Goal: Task Accomplishment & Management: Use online tool/utility

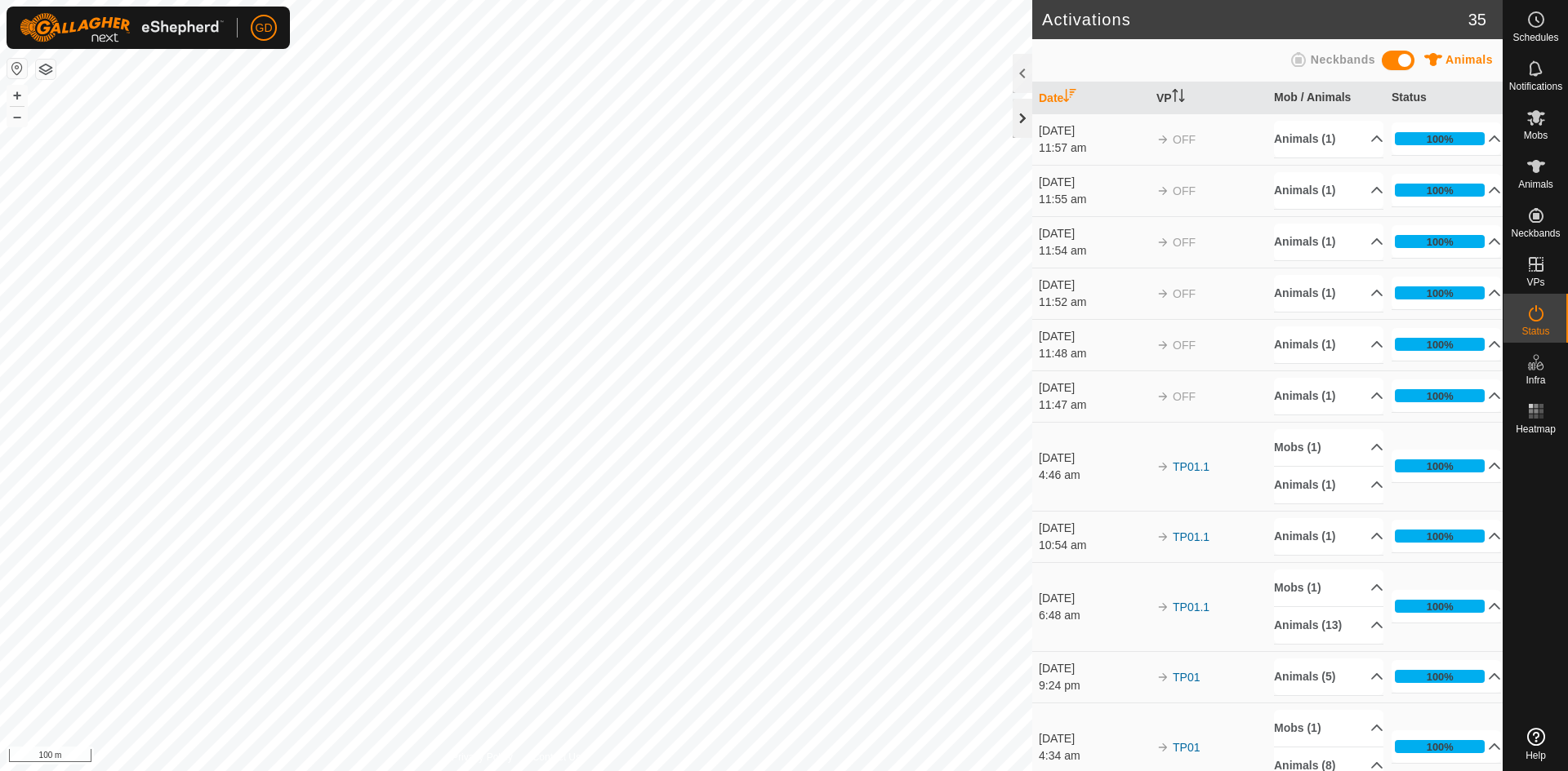
click at [1023, 121] on div at bounding box center [1023, 118] width 20 height 39
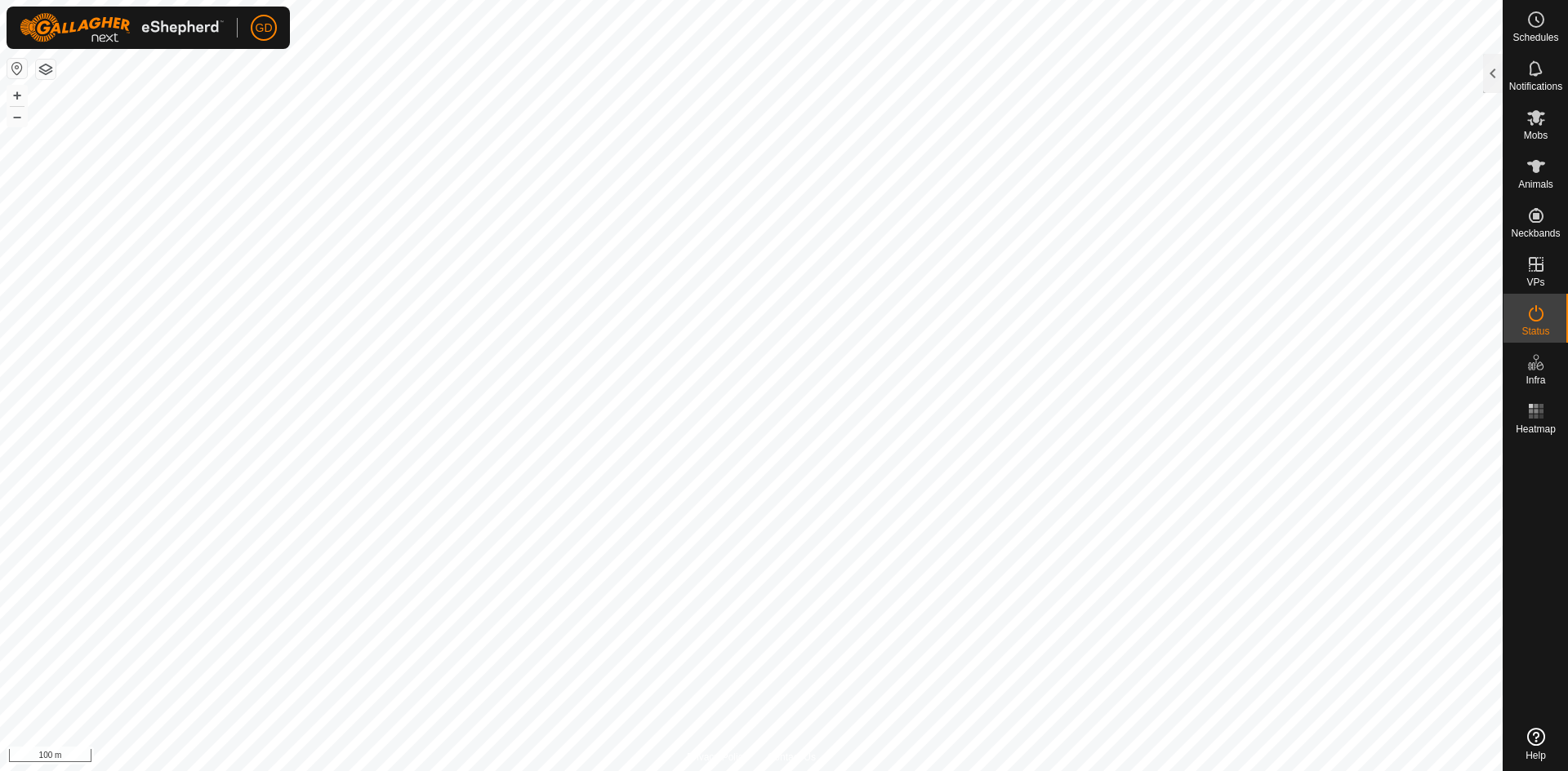
click at [0, 229] on html "GD Schedules Notifications Mobs Animals Neckbands VPs Status Infra Heatmap Help…" at bounding box center [784, 386] width 1568 height 771
click at [1495, 81] on div at bounding box center [1493, 73] width 20 height 39
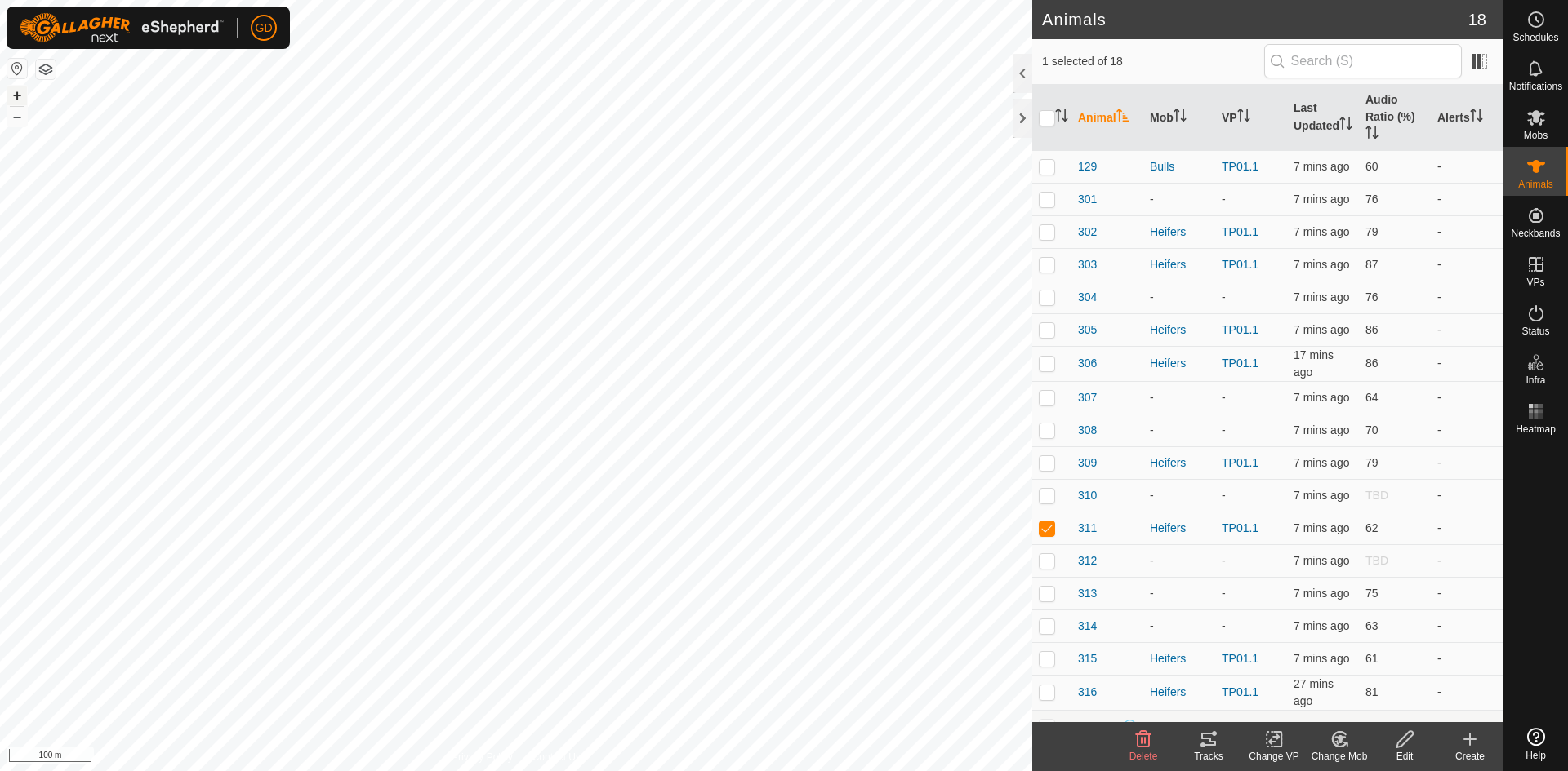
click at [16, 97] on button "+" at bounding box center [17, 95] width 20 height 20
checkbox input "false"
checkbox input "true"
checkbox input "false"
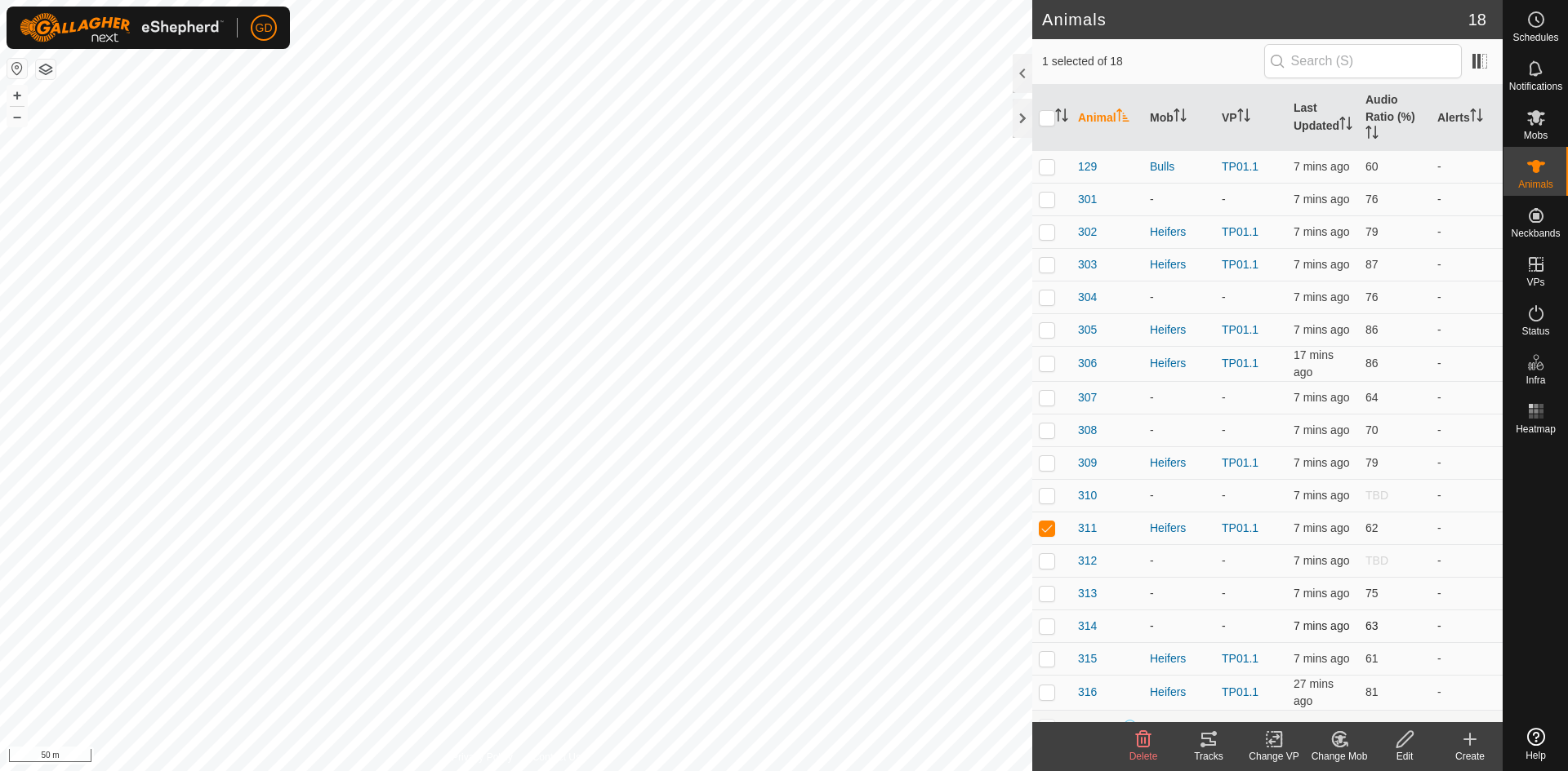
click at [1046, 628] on p-checkbox at bounding box center [1047, 626] width 16 height 13
checkbox input "false"
click at [1048, 663] on p-checkbox at bounding box center [1047, 658] width 16 height 13
checkbox input "true"
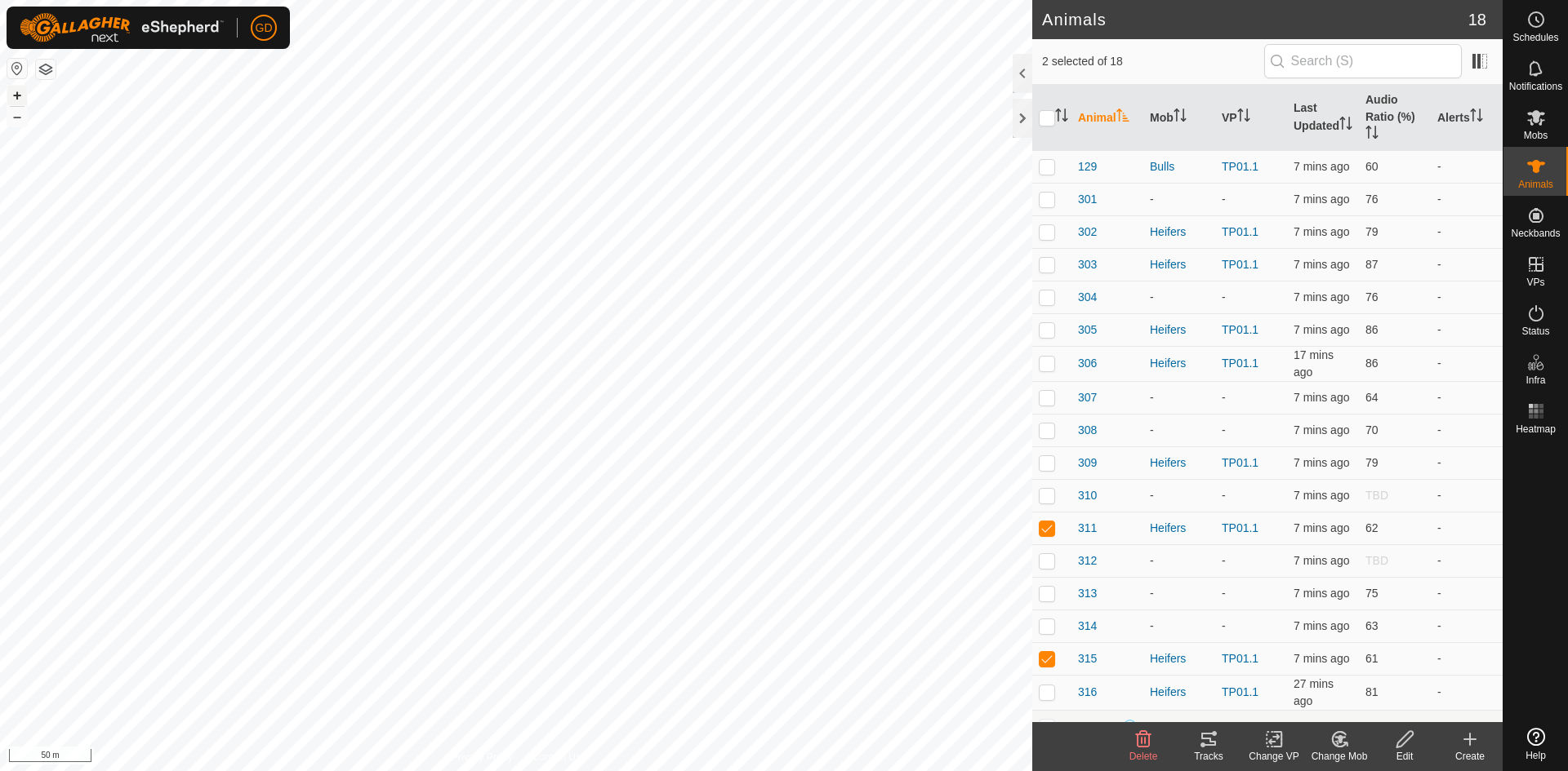
click at [15, 96] on button "+" at bounding box center [17, 95] width 20 height 20
click at [1047, 234] on p-checkbox at bounding box center [1047, 231] width 16 height 13
checkbox input "true"
click at [1052, 460] on p-checkbox at bounding box center [1047, 463] width 16 height 13
checkbox input "true"
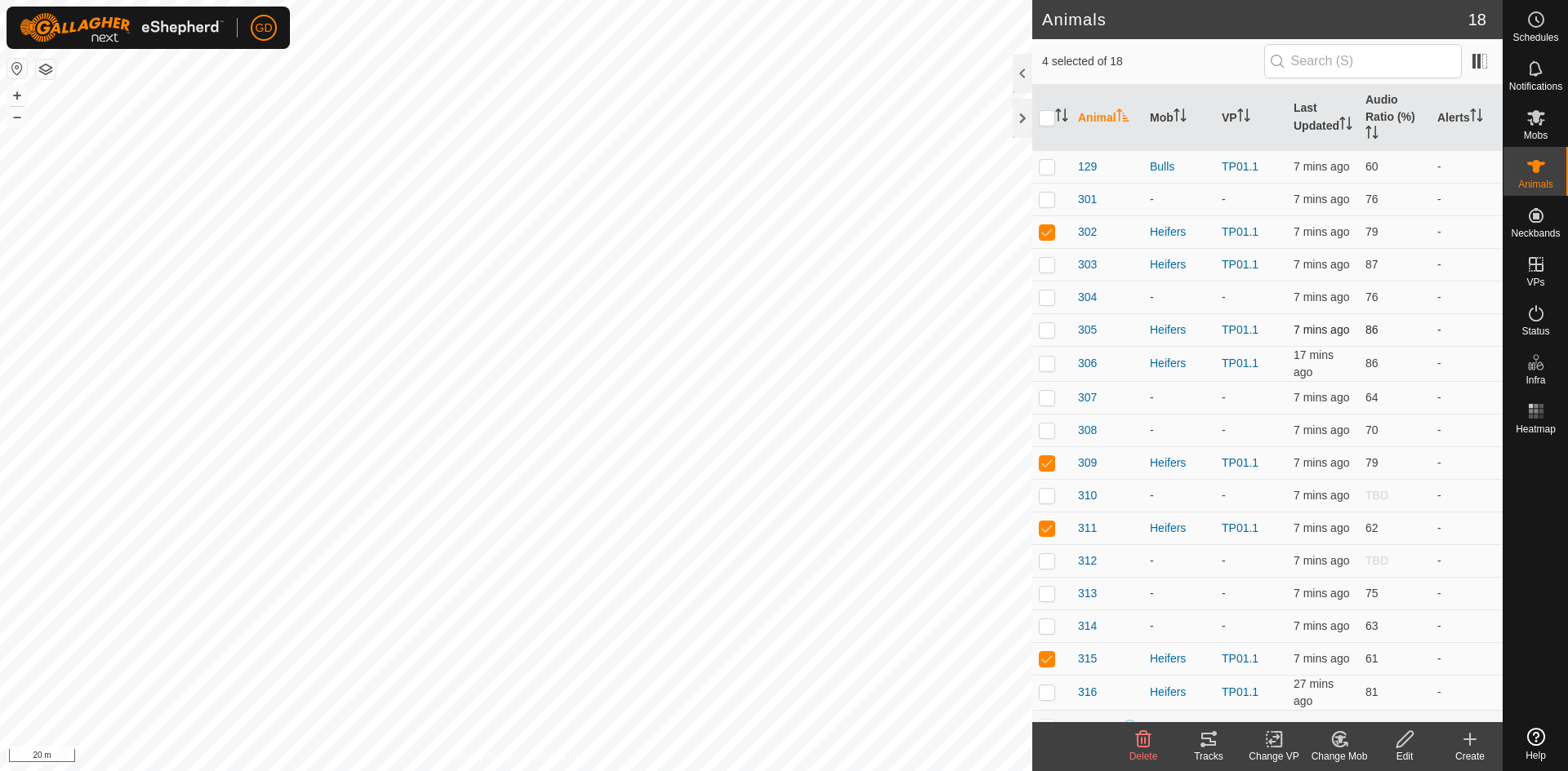
click at [1047, 333] on p-checkbox at bounding box center [1047, 330] width 16 height 13
checkbox input "true"
click at [1049, 363] on p-checkbox at bounding box center [1047, 363] width 16 height 13
checkbox input "true"
click at [1045, 696] on p-checkbox at bounding box center [1047, 692] width 16 height 13
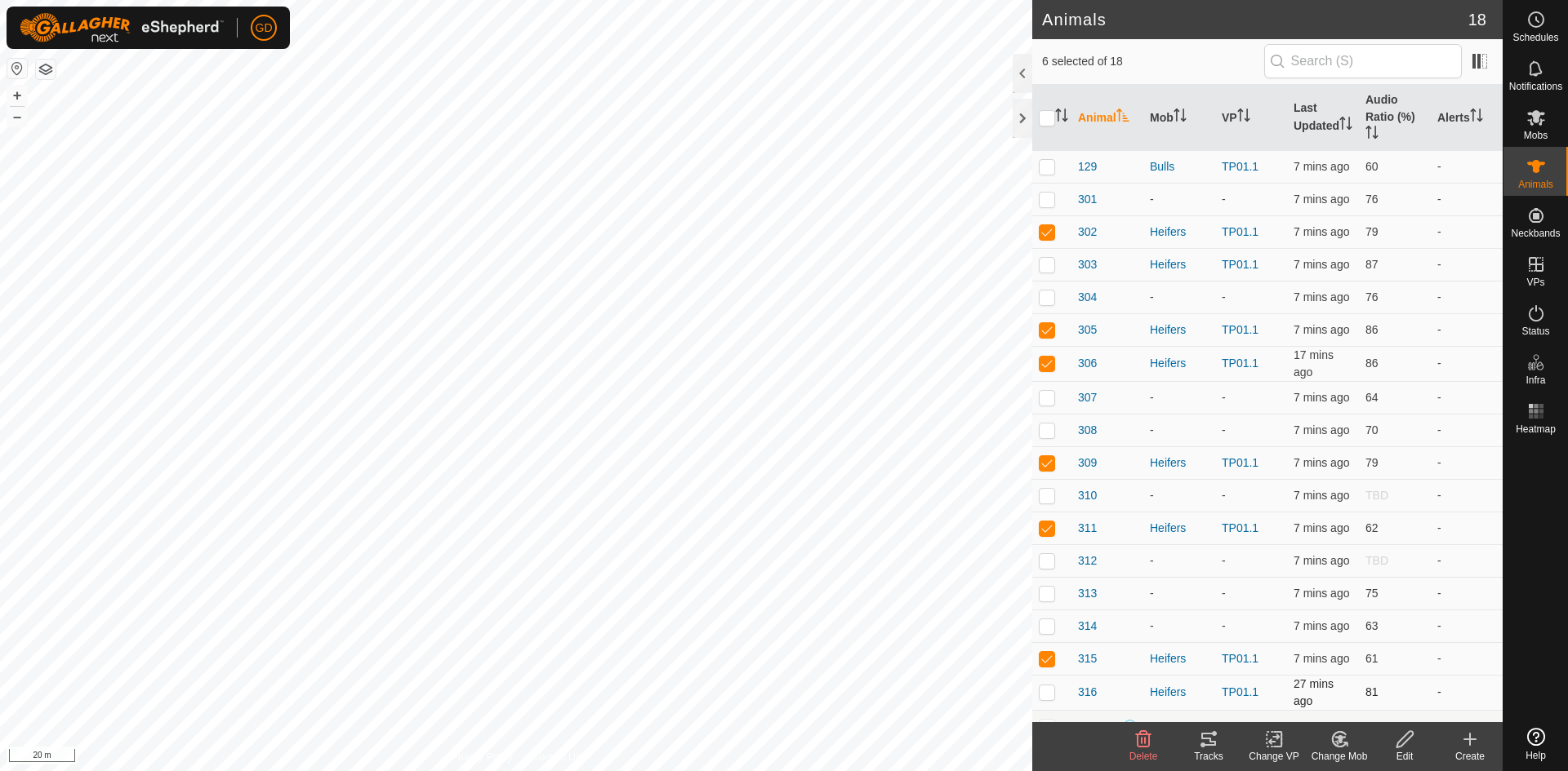
checkbox input "true"
click at [1202, 742] on icon at bounding box center [1208, 739] width 20 height 20
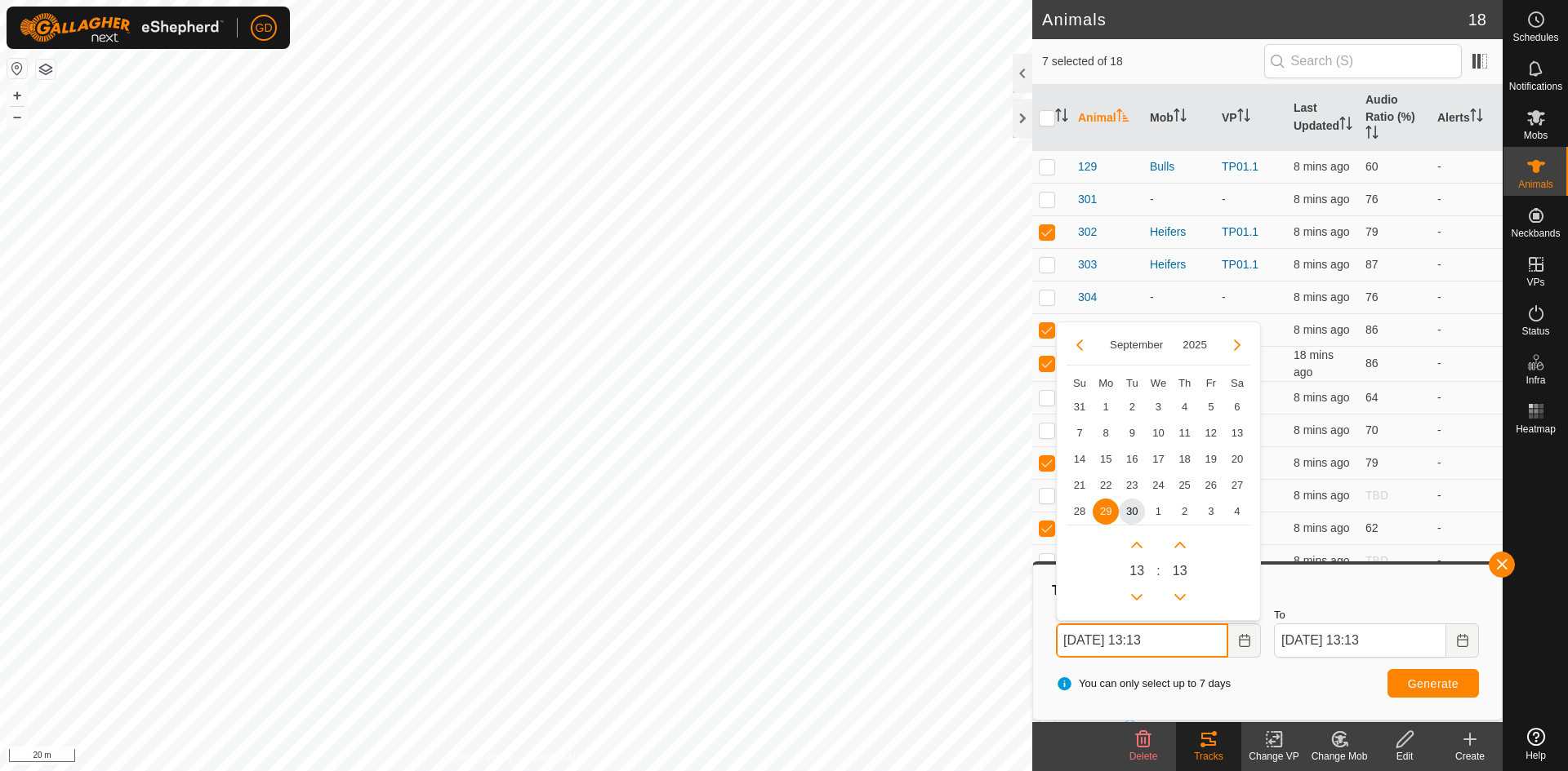
drag, startPoint x: 1073, startPoint y: 636, endPoint x: 1053, endPoint y: 638, distance: 20.1
click at [1053, 636] on div "From [DATE] 13:13 September 2025 Su Mo Tu We Th Fr Sa 31 1 2 3 4 5 6 7 8 9 10 1…" at bounding box center [1158, 632] width 218 height 64
drag, startPoint x: 1153, startPoint y: 638, endPoint x: 1266, endPoint y: 667, distance: 116.7
click at [1154, 639] on input "[DATE] 13:13" at bounding box center [1142, 640] width 172 height 34
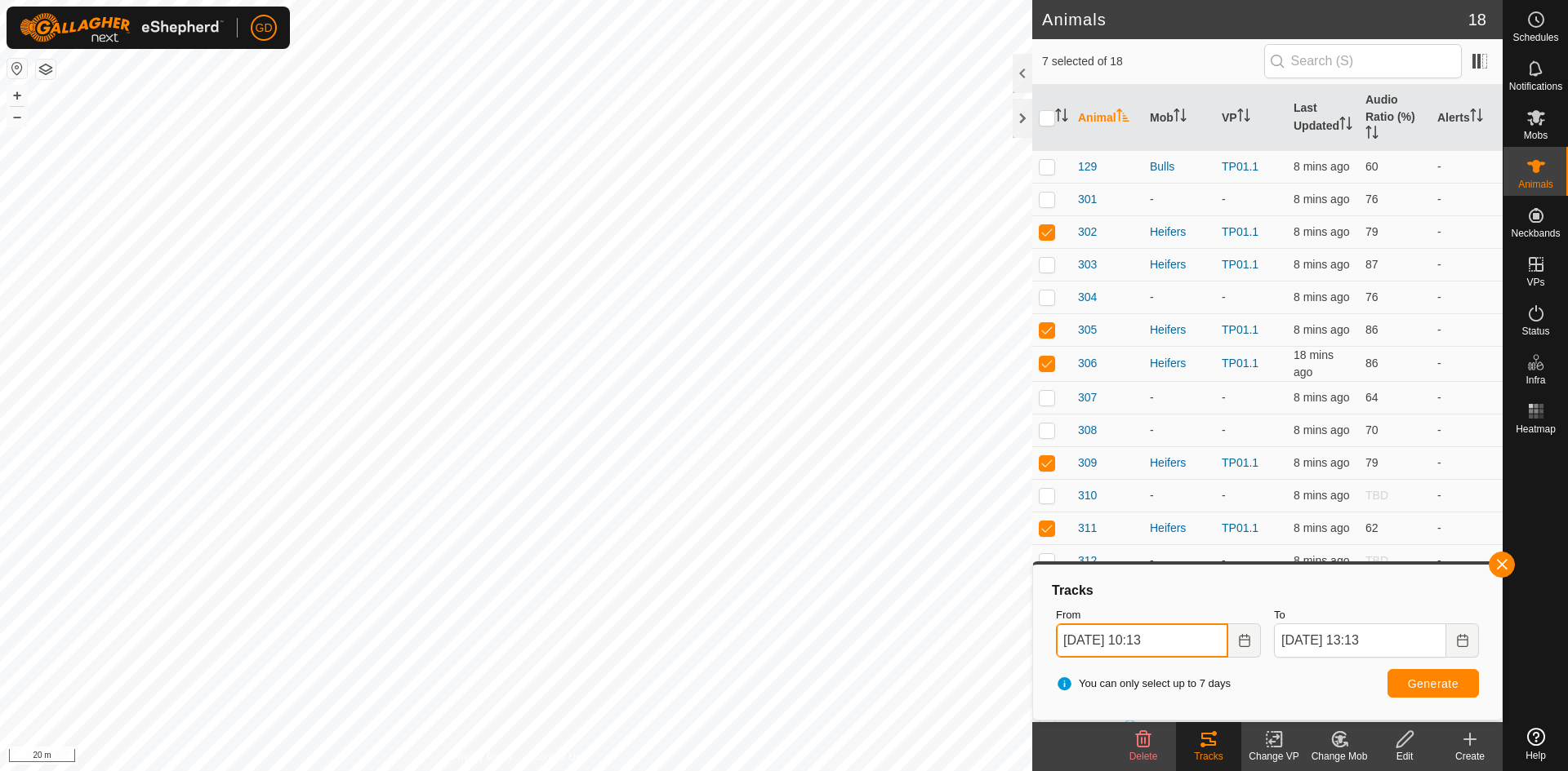
type input "[DATE] 10:13"
click at [1399, 686] on button "Generate" at bounding box center [1433, 684] width 91 height 29
